Goal: Navigation & Orientation: Go to known website

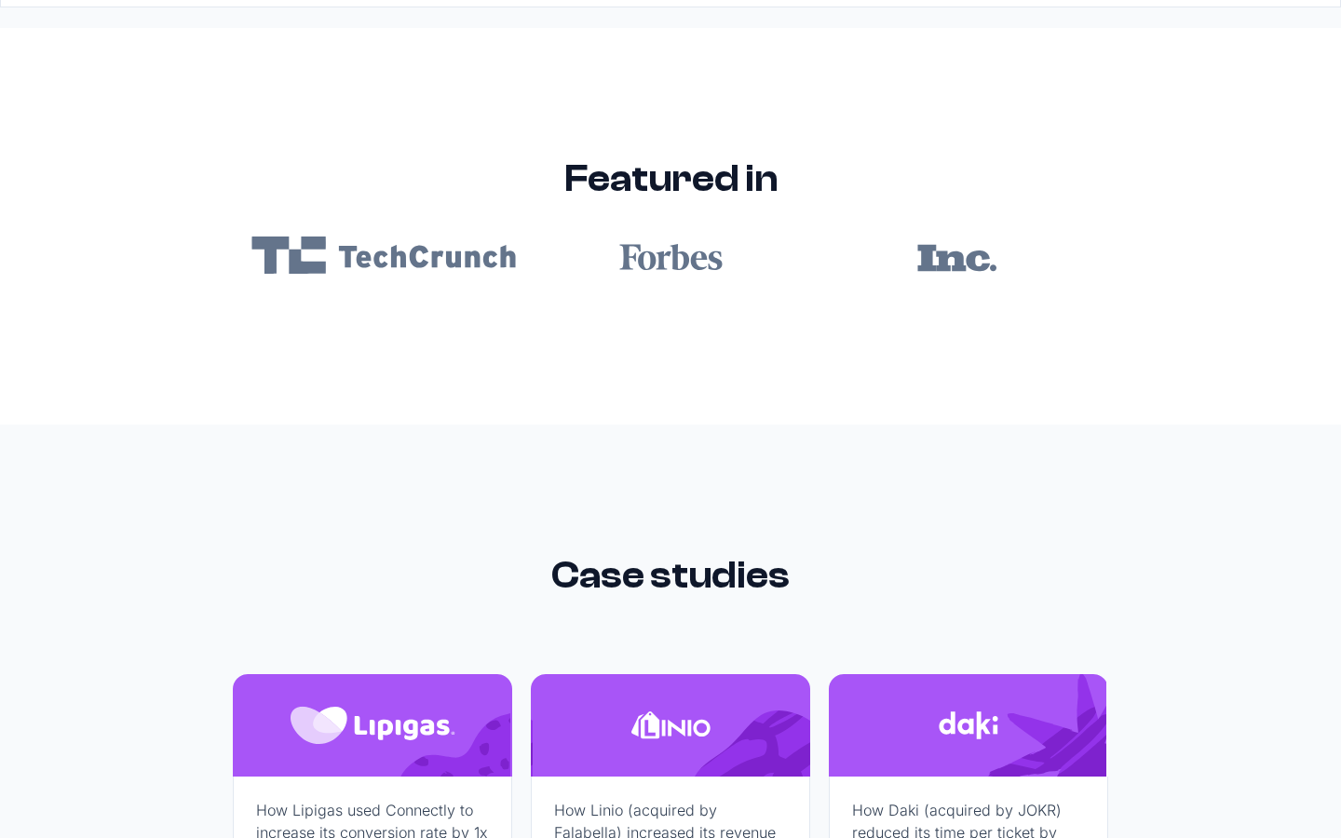
scroll to position [11152, 0]
